Goal: Find specific page/section: Find specific page/section

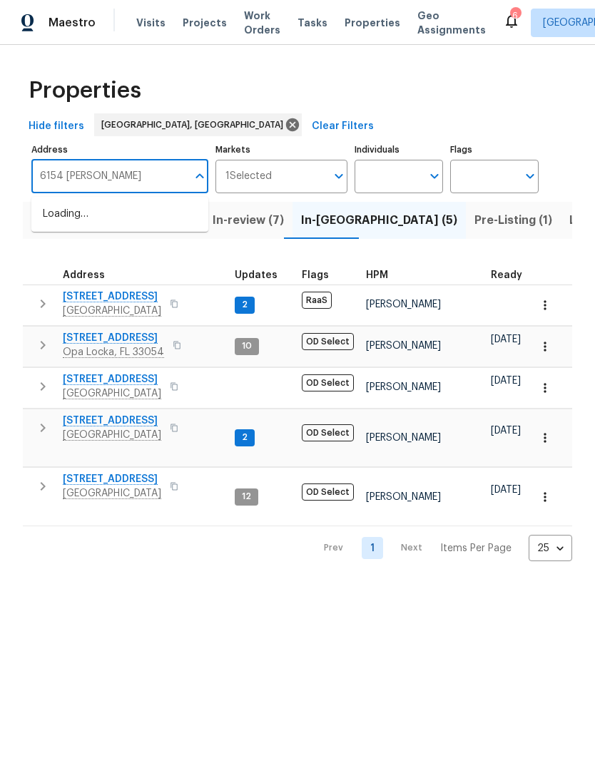
type input "6154 balboa"
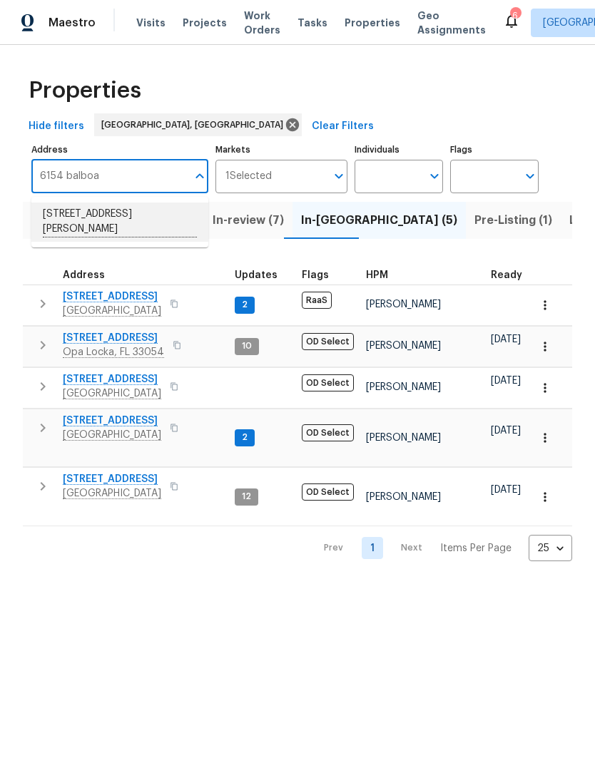
click at [159, 222] on li "[STREET_ADDRESS][PERSON_NAME]" at bounding box center [119, 222] width 177 height 39
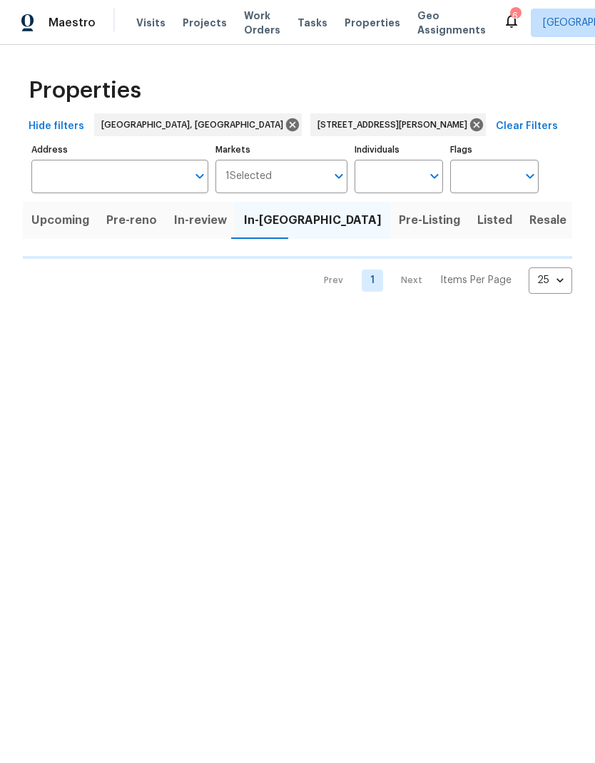
type input "[STREET_ADDRESS][PERSON_NAME]"
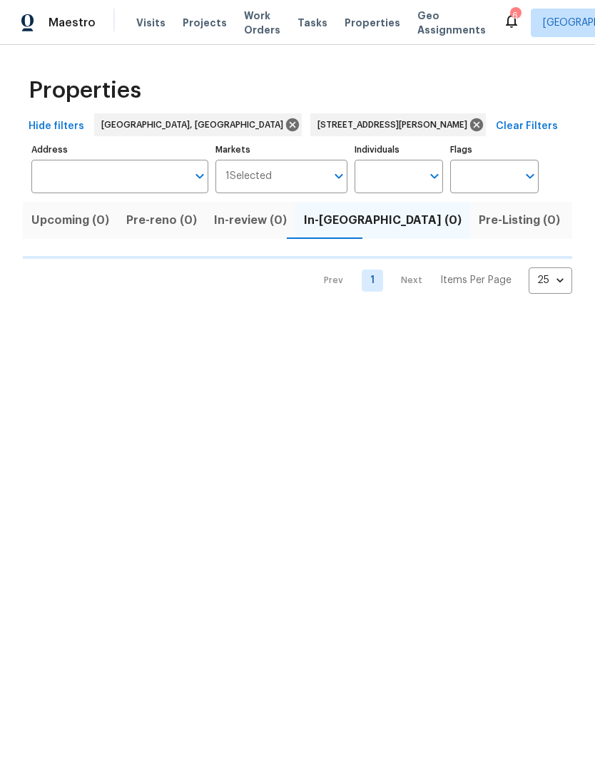
type input "[STREET_ADDRESS][PERSON_NAME]"
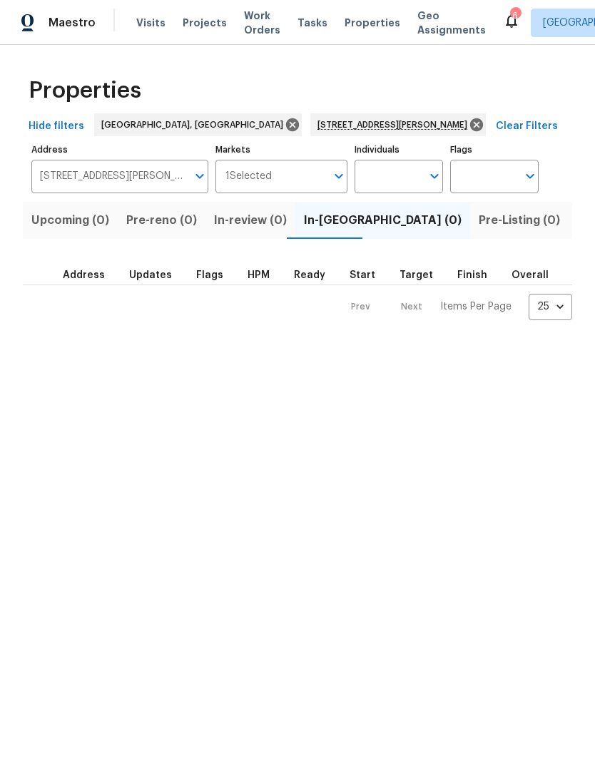
click at [304, 182] on input "Markets" at bounding box center [299, 177] width 55 height 34
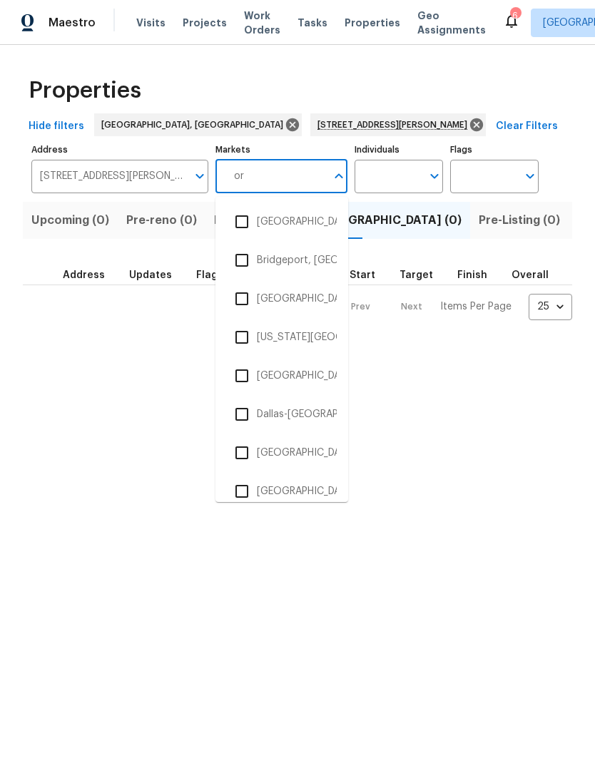
type input "orl"
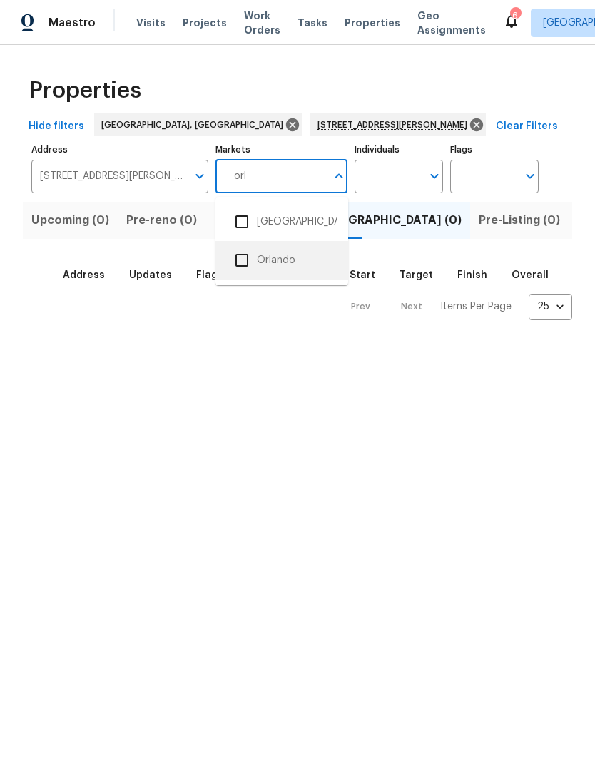
click at [277, 262] on li "Orlando" at bounding box center [282, 260] width 110 height 30
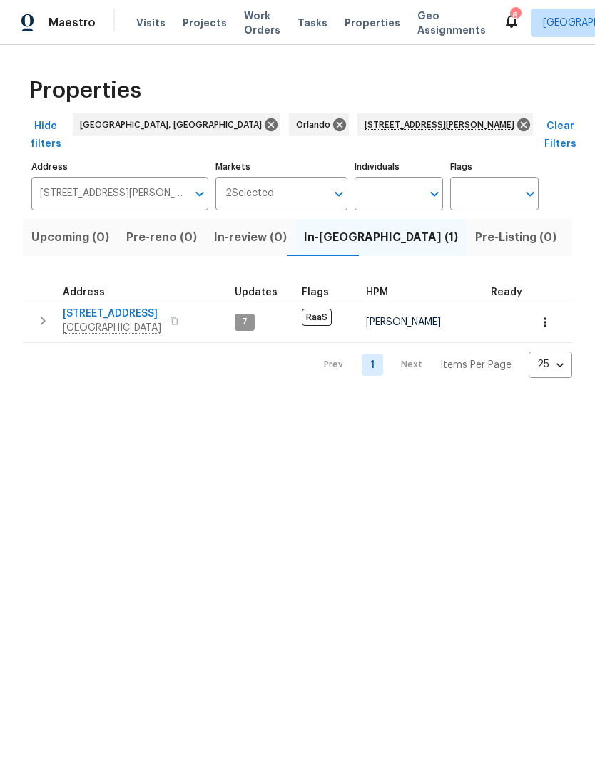
click at [106, 307] on span "[STREET_ADDRESS]" at bounding box center [112, 314] width 98 height 14
click at [245, 184] on div "2 Selected Markets" at bounding box center [281, 194] width 133 height 34
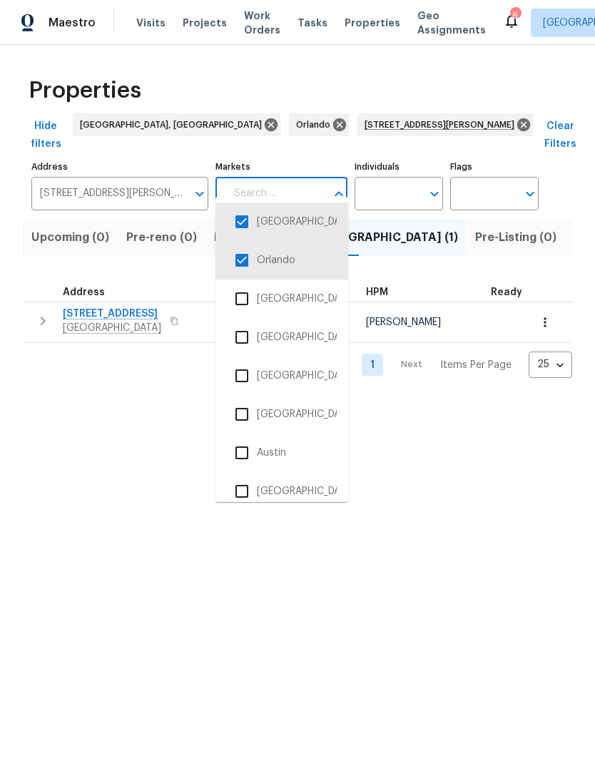
click at [241, 265] on input "checkbox" at bounding box center [242, 260] width 30 height 30
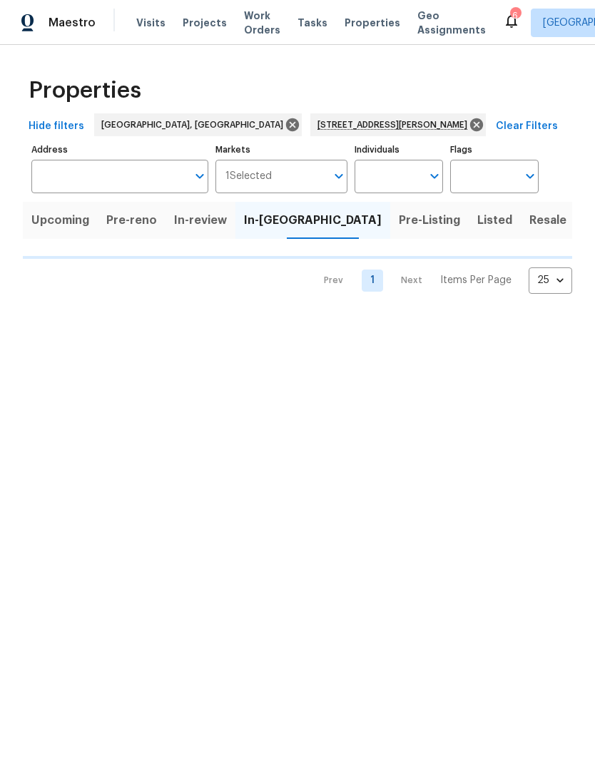
type input "[STREET_ADDRESS][PERSON_NAME]"
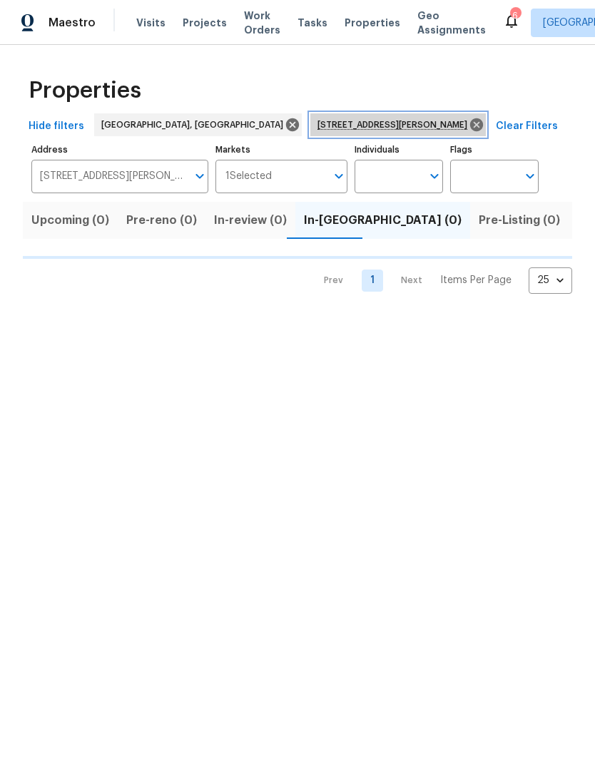
click at [470, 123] on icon at bounding box center [476, 124] width 13 height 13
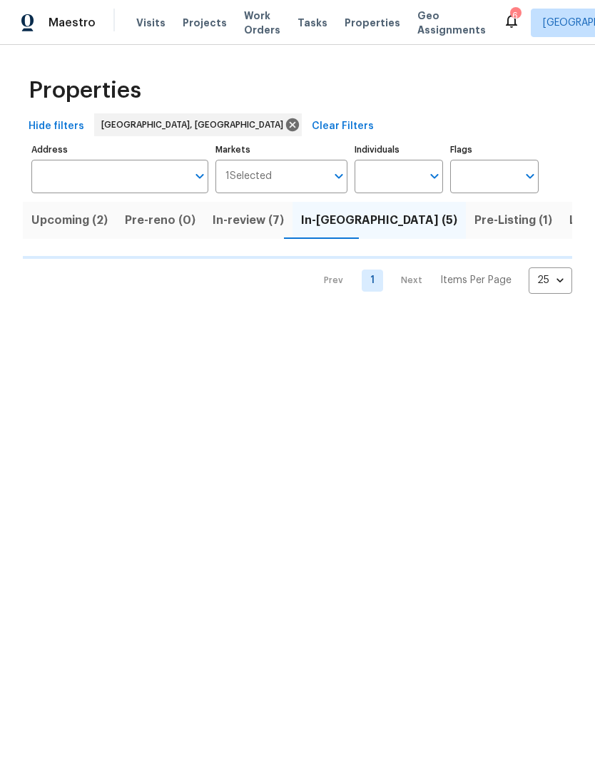
click at [569, 226] on span "Listed" at bounding box center [586, 220] width 35 height 20
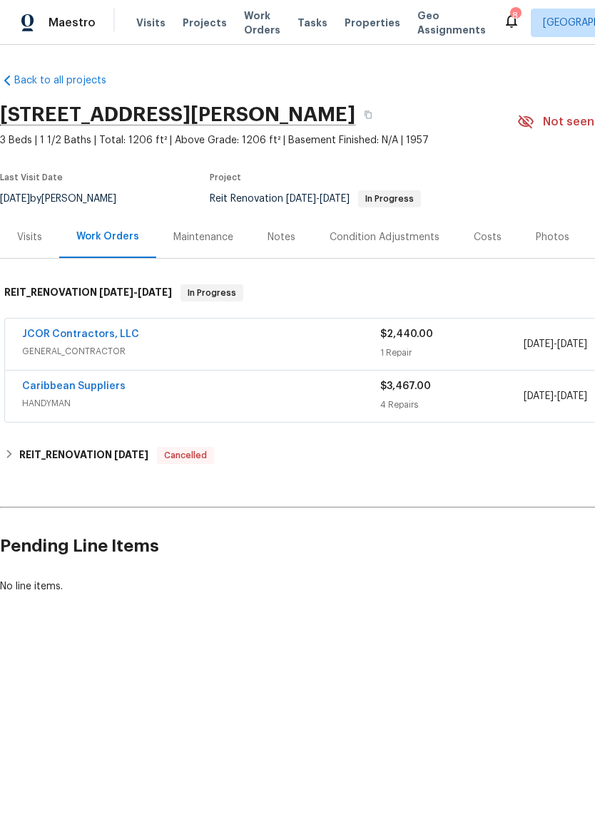
click at [36, 386] on link "Caribbean Suppliers" at bounding box center [73, 387] width 103 height 10
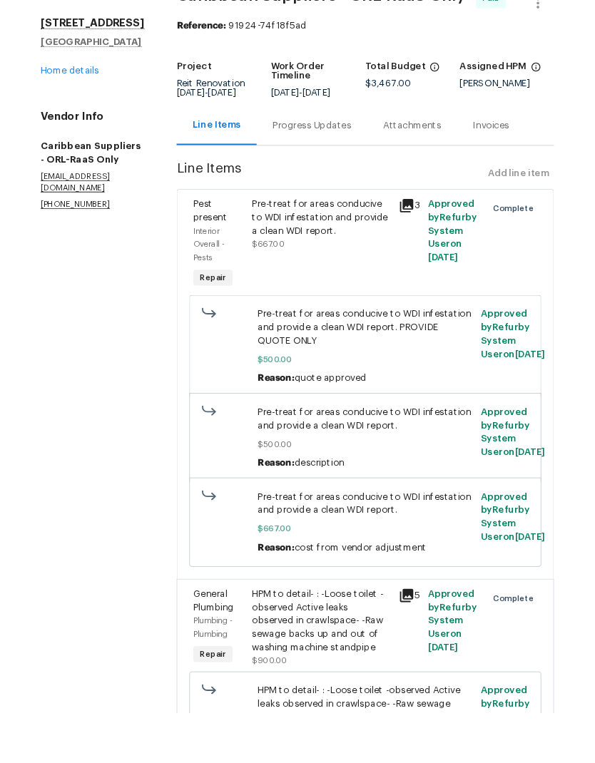
scroll to position [57, 0]
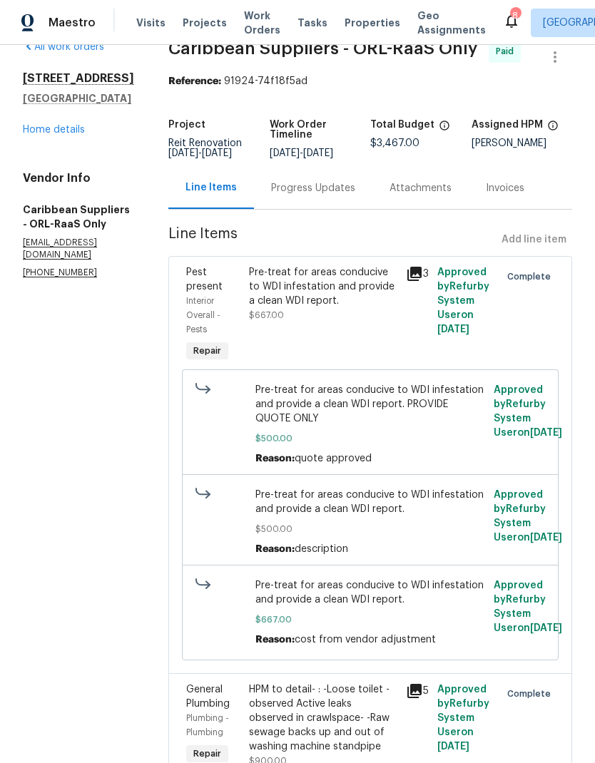
click at [44, 125] on link "Home details" at bounding box center [54, 130] width 62 height 10
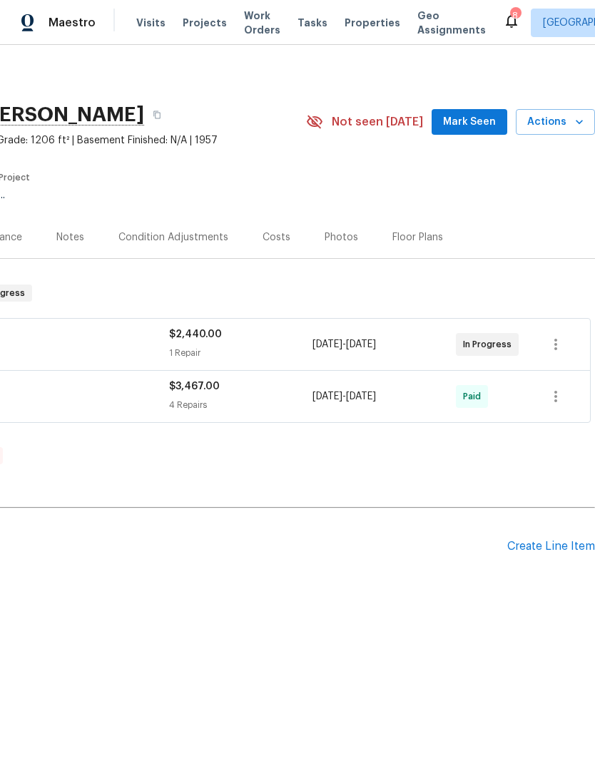
scroll to position [0, 211]
click at [575, 119] on icon "button" at bounding box center [579, 122] width 14 height 14
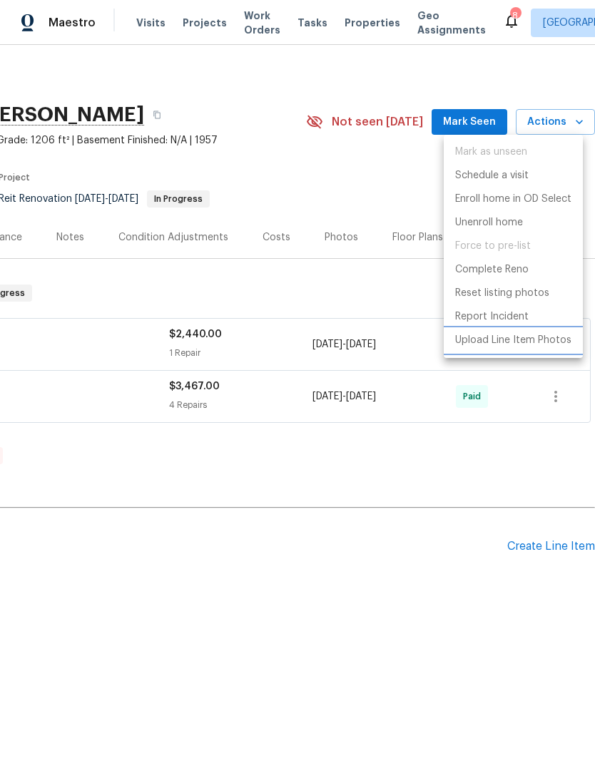
click at [538, 345] on p "Upload Line Item Photos" at bounding box center [513, 340] width 116 height 15
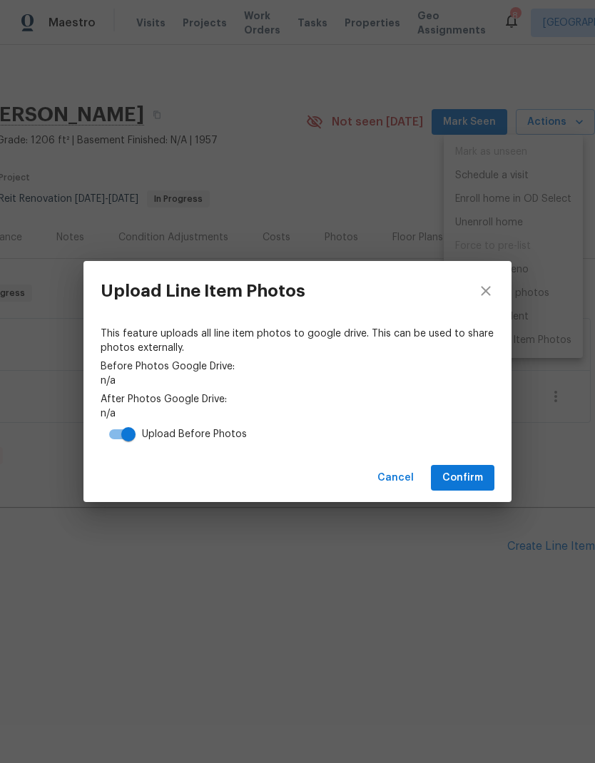
click at [116, 436] on input "checkbox" at bounding box center [128, 434] width 81 height 27
checkbox input "false"
click at [468, 473] on span "Confirm" at bounding box center [462, 478] width 41 height 18
click at [469, 414] on link "https://drive.google.com/drive/folders/1AgA9r6qlncRuVyX-5nkYo6CtcNCzv_PP" at bounding box center [298, 413] width 394 height 14
